Goal: Task Accomplishment & Management: Manage account settings

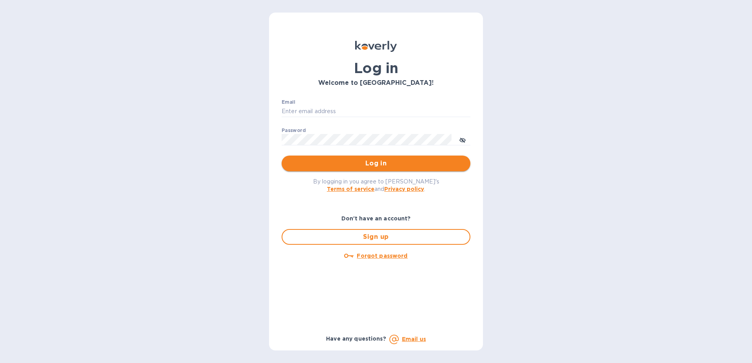
type input "[EMAIL_ADDRESS][DOMAIN_NAME]"
click at [330, 158] on button "Log in" at bounding box center [376, 164] width 189 height 16
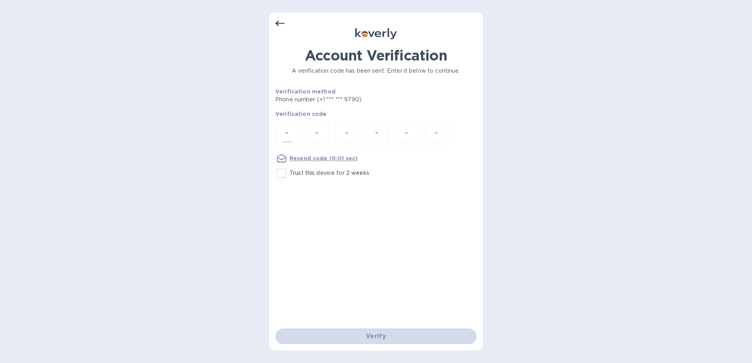
click at [285, 137] on input "number" at bounding box center [287, 135] width 10 height 15
type input "3"
type input "0"
type input "4"
type input "9"
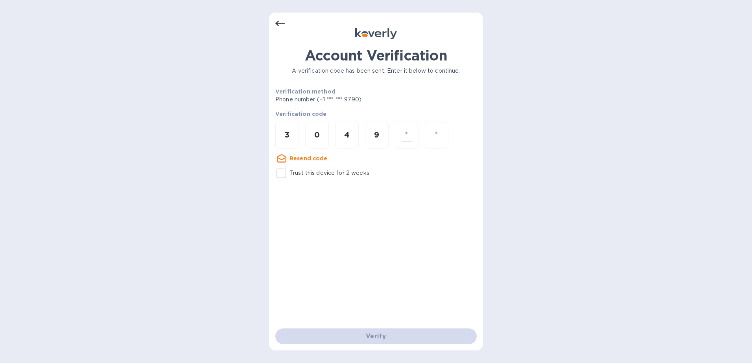
type input "5"
type input "3"
